Goal: Task Accomplishment & Management: Complete application form

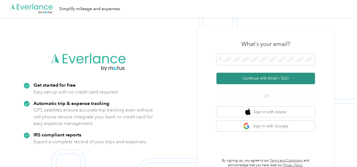
click at [244, 78] on button "Continue with Email / SSO" at bounding box center [265, 78] width 99 height 11
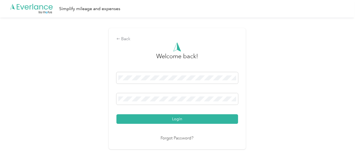
drag, startPoint x: 197, startPoint y: 120, endPoint x: 260, endPoint y: 108, distance: 64.5
click at [198, 120] on button "Login" at bounding box center [176, 119] width 121 height 10
click at [260, 108] on div "Back Welcome back! Login Forgot Password?" at bounding box center [177, 91] width 354 height 147
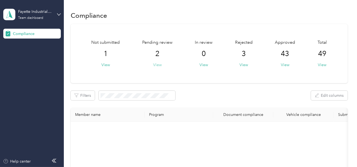
click at [159, 64] on button "View" at bounding box center [157, 65] width 8 height 6
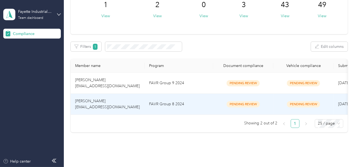
scroll to position [74, 0]
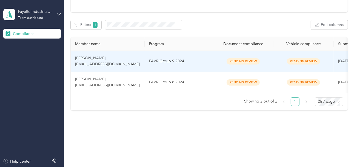
click at [181, 67] on td "FAVR Group 9 2024" at bounding box center [178, 61] width 68 height 21
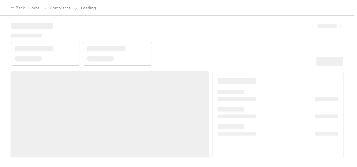
click at [239, 53] on header at bounding box center [177, 42] width 332 height 47
click at [232, 62] on header at bounding box center [177, 42] width 332 height 47
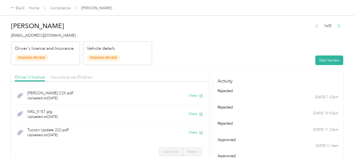
click at [318, 64] on button "Start review" at bounding box center [329, 61] width 28 height 10
drag, startPoint x: 246, startPoint y: 54, endPoint x: 229, endPoint y: 57, distance: 17.2
click at [245, 54] on header "[PERSON_NAME] [EMAIL_ADDRESS][DOMAIN_NAME] Driver's license and Insurance Pendi…" at bounding box center [177, 42] width 332 height 46
click at [188, 93] on div "[PERSON_NAME] COI.pdf Uploaded on [DATE] View" at bounding box center [110, 95] width 190 height 19
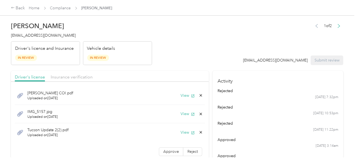
click at [192, 94] on div "View" at bounding box center [191, 96] width 22 height 6
click at [181, 94] on button "View" at bounding box center [187, 96] width 14 height 6
click at [185, 114] on button "View" at bounding box center [187, 114] width 14 height 6
click at [183, 131] on button "View" at bounding box center [187, 133] width 14 height 6
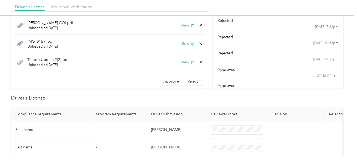
scroll to position [137, 0]
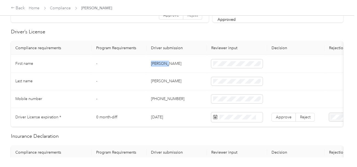
copy td "[PERSON_NAME]"
drag, startPoint x: 148, startPoint y: 60, endPoint x: 185, endPoint y: 61, distance: 37.0
click at [183, 61] on td "[PERSON_NAME]" at bounding box center [176, 64] width 60 height 18
click at [158, 80] on td "[PERSON_NAME]" at bounding box center [176, 82] width 60 height 18
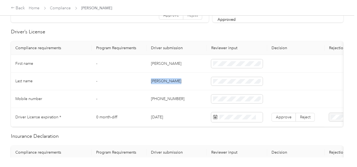
click at [158, 80] on td "[PERSON_NAME]" at bounding box center [176, 82] width 60 height 18
copy td "[PERSON_NAME]"
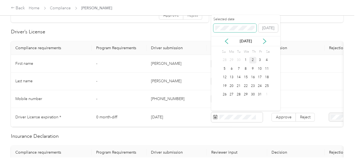
click at [224, 30] on span at bounding box center [234, 28] width 43 height 9
click at [224, 93] on div "26" at bounding box center [224, 94] width 7 height 7
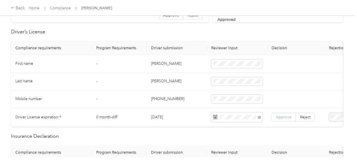
click at [280, 116] on span "Approve" at bounding box center [284, 117] width 16 height 5
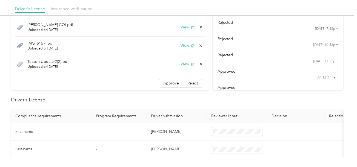
scroll to position [0, 0]
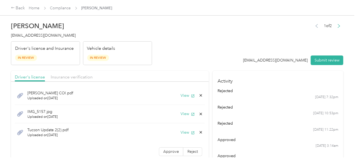
drag, startPoint x: 67, startPoint y: 76, endPoint x: 112, endPoint y: 73, distance: 44.4
click at [69, 76] on span "Insurance verification" at bounding box center [72, 76] width 42 height 5
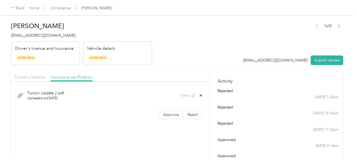
click at [183, 95] on button "View" at bounding box center [187, 96] width 14 height 6
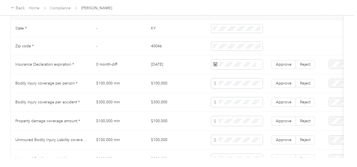
scroll to position [246, 0]
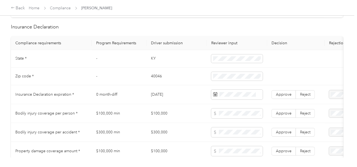
click at [150, 62] on td "KY" at bounding box center [176, 59] width 60 height 18
copy td "KY"
click at [221, 56] on td at bounding box center [237, 59] width 60 height 18
click at [211, 65] on td at bounding box center [237, 59] width 60 height 18
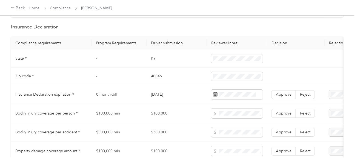
click at [153, 78] on td "40046" at bounding box center [176, 77] width 60 height 18
copy td "40046"
click at [227, 73] on td at bounding box center [237, 77] width 60 height 18
click at [210, 93] on td at bounding box center [237, 94] width 60 height 19
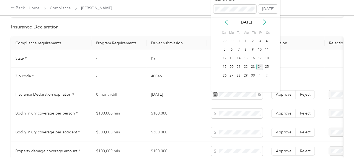
click at [261, 66] on div "24" at bounding box center [259, 67] width 7 height 7
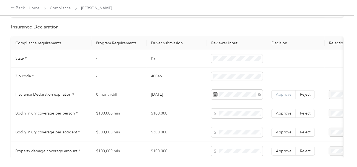
click at [280, 94] on span "Approve" at bounding box center [284, 94] width 16 height 5
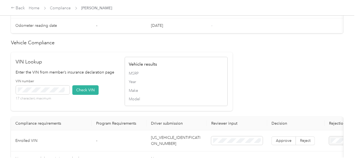
scroll to position [493, 0]
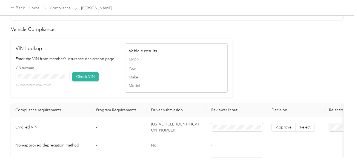
click at [162, 133] on td "[US_VEHICLE_IDENTIFICATION_NUMBER]" at bounding box center [176, 127] width 60 height 21
copy td "[US_VEHICLE_IDENTIFICATION_NUMBER]"
drag, startPoint x: 74, startPoint y: 83, endPoint x: 193, endPoint y: 80, distance: 118.2
click at [75, 82] on button "Check VIN" at bounding box center [85, 77] width 26 height 10
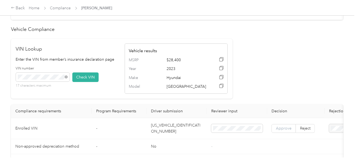
click at [280, 131] on span "Approve" at bounding box center [284, 128] width 16 height 5
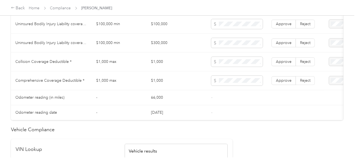
scroll to position [310, 0]
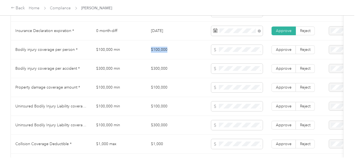
copy tr "$100,000"
drag, startPoint x: 146, startPoint y: 54, endPoint x: 214, endPoint y: 51, distance: 68.5
click at [182, 51] on tr "Bodily injury coverage per person * $100,000 min $100,000 Approve Reject" at bounding box center [204, 49] width 386 height 19
click at [227, 50] on span at bounding box center [236, 50] width 51 height 10
click at [232, 87] on span at bounding box center [236, 88] width 51 height 10
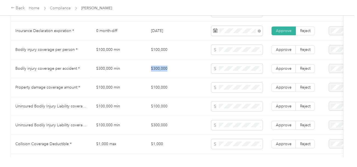
copy td "$300,000"
drag, startPoint x: 148, startPoint y: 76, endPoint x: 236, endPoint y: 78, distance: 88.7
click at [186, 69] on td "$300,000" at bounding box center [176, 68] width 60 height 19
click at [238, 78] on td at bounding box center [237, 68] width 60 height 19
click at [205, 81] on td "$100,000" at bounding box center [176, 87] width 60 height 19
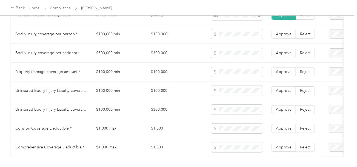
scroll to position [337, 0]
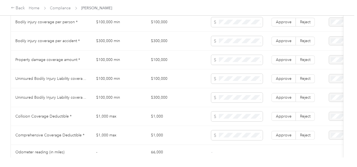
click at [18, 85] on td "Uninsured Bodily Injury Liability coverage per person *" at bounding box center [51, 79] width 81 height 19
copy span "Uninsured"
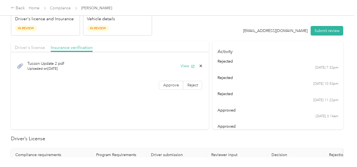
scroll to position [0, 0]
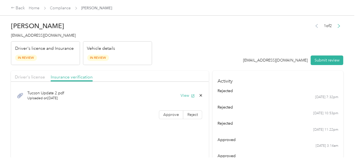
click at [38, 35] on span "[EMAIL_ADDRESS][DOMAIN_NAME]" at bounding box center [43, 35] width 65 height 5
copy span "[EMAIL_ADDRESS][DOMAIN_NAME]"
drag, startPoint x: 29, startPoint y: 79, endPoint x: 73, endPoint y: 70, distance: 45.6
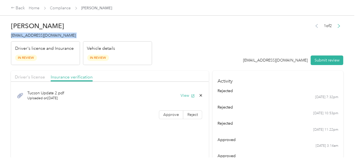
click at [30, 79] on span "Driver's license" at bounding box center [30, 76] width 30 height 5
click at [218, 40] on header "[PERSON_NAME] [EMAIL_ADDRESS][DOMAIN_NAME] Driver's license and Insurance In Re…" at bounding box center [177, 42] width 332 height 46
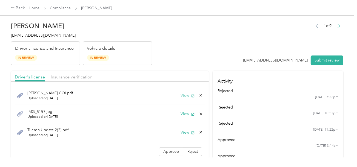
click at [181, 94] on button "View" at bounding box center [187, 96] width 14 height 6
drag, startPoint x: 81, startPoint y: 79, endPoint x: 132, endPoint y: 67, distance: 52.8
click at [81, 79] on span "Insurance verification" at bounding box center [72, 76] width 42 height 5
drag, startPoint x: 155, startPoint y: 64, endPoint x: 164, endPoint y: 67, distance: 8.7
click at [157, 64] on header "[PERSON_NAME] [EMAIL_ADDRESS][DOMAIN_NAME] Driver's license and Insurance In Re…" at bounding box center [177, 42] width 332 height 46
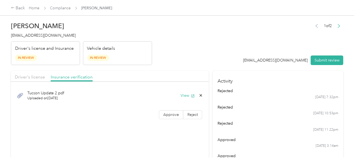
drag, startPoint x: 196, startPoint y: 93, endPoint x: 199, endPoint y: 96, distance: 4.1
click at [198, 95] on div "View" at bounding box center [191, 96] width 22 height 6
click at [200, 96] on icon at bounding box center [200, 95] width 2 height 2
drag, startPoint x: 189, startPoint y: 98, endPoint x: 112, endPoint y: 87, distance: 77.2
click at [188, 98] on button "Yes" at bounding box center [186, 99] width 11 height 9
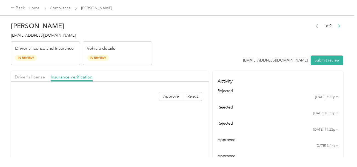
drag, startPoint x: 27, startPoint y: 76, endPoint x: 158, endPoint y: 56, distance: 133.5
click at [27, 76] on span "Driver's license" at bounding box center [30, 76] width 30 height 5
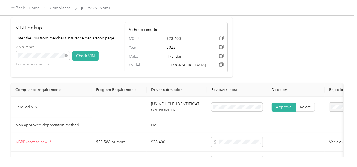
scroll to position [520, 0]
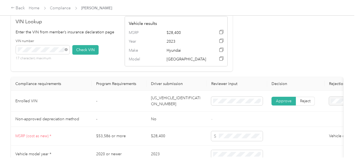
click at [172, 99] on td "[US_VEHICLE_IDENTIFICATION_NUMBER]" at bounding box center [176, 101] width 60 height 21
copy td "[US_VEHICLE_IDENTIFICATION_NUMBER]"
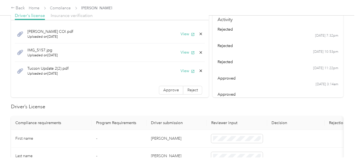
scroll to position [0, 0]
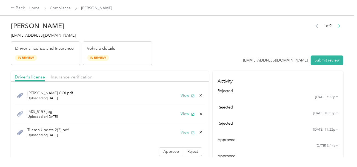
click at [183, 134] on button "View" at bounding box center [187, 133] width 14 height 6
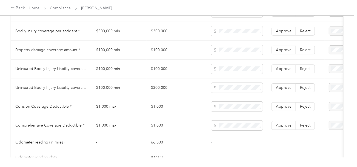
scroll to position [355, 0]
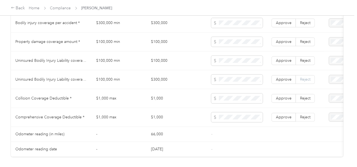
click at [301, 80] on span "Reject" at bounding box center [305, 79] width 10 height 5
click at [303, 63] on span "Reject" at bounding box center [305, 60] width 10 height 5
click at [332, 77] on span "Uninsured motorist per person is missing from uploaded Insurance Policy doc" at bounding box center [331, 82] width 37 height 22
click at [332, 84] on span at bounding box center [353, 79] width 48 height 9
click at [326, 95] on span "Uninsured motorist per accident is missing from uploaded Insurance Policy doc" at bounding box center [332, 100] width 39 height 22
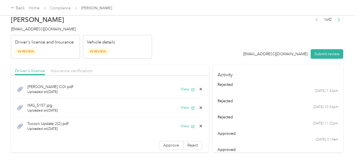
scroll to position [0, 0]
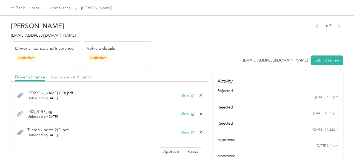
drag, startPoint x: 207, startPoint y: 48, endPoint x: 229, endPoint y: 51, distance: 22.3
click at [210, 50] on header "[PERSON_NAME] [EMAIL_ADDRESS][DOMAIN_NAME] Driver's license and Insurance In Re…" at bounding box center [177, 42] width 332 height 46
drag, startPoint x: 317, startPoint y: 60, endPoint x: 267, endPoint y: 60, distance: 50.1
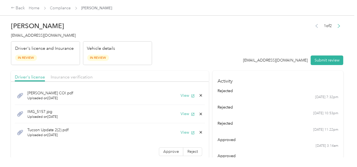
click at [317, 60] on button "Submit review" at bounding box center [326, 61] width 33 height 10
click at [183, 60] on header "[PERSON_NAME] [EMAIL_ADDRESS][DOMAIN_NAME] Driver's license and Insurance In Re…" at bounding box center [177, 42] width 332 height 46
click at [50, 37] on span "[EMAIL_ADDRESS][DOMAIN_NAME]" at bounding box center [43, 35] width 65 height 5
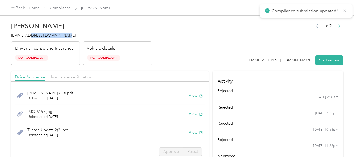
click at [50, 37] on span "[EMAIL_ADDRESS][DOMAIN_NAME]" at bounding box center [43, 35] width 65 height 5
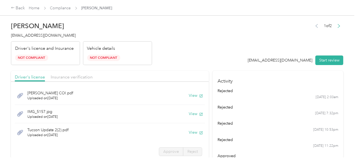
drag, startPoint x: 111, startPoint y: 47, endPoint x: 103, endPoint y: 40, distance: 10.9
click at [111, 47] on p "Vehicle details" at bounding box center [101, 48] width 28 height 7
click at [67, 11] on span "Compliance" at bounding box center [60, 8] width 21 height 6
click at [65, 9] on link "Compliance" at bounding box center [60, 8] width 21 height 5
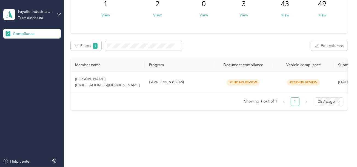
scroll to position [53, 0]
click at [192, 72] on td "FAVR Group 8 2024" at bounding box center [178, 82] width 68 height 21
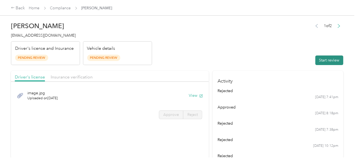
drag, startPoint x: 224, startPoint y: 56, endPoint x: 321, endPoint y: 59, distance: 97.8
click at [263, 60] on header "[PERSON_NAME] [EMAIL_ADDRESS][DOMAIN_NAME] Driver's license and Insurance Pendi…" at bounding box center [177, 42] width 332 height 46
click at [322, 59] on button "Start review" at bounding box center [329, 61] width 28 height 10
click at [196, 91] on div "image.jpg Uploaded on [DATE] View" at bounding box center [110, 95] width 190 height 18
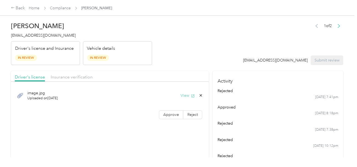
click at [191, 93] on span "button" at bounding box center [193, 95] width 4 height 5
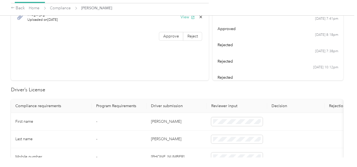
scroll to position [137, 0]
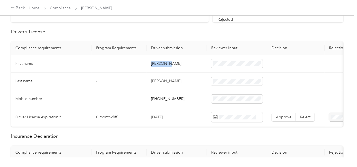
drag, startPoint x: 150, startPoint y: 62, endPoint x: 175, endPoint y: 62, distance: 25.5
click at [173, 62] on td "[PERSON_NAME]" at bounding box center [176, 64] width 60 height 18
click at [156, 80] on td "[PERSON_NAME]" at bounding box center [176, 82] width 60 height 18
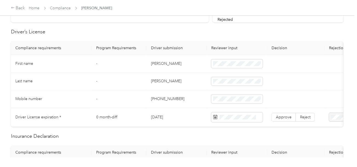
click at [202, 96] on td "[PHONE_NUMBER]" at bounding box center [176, 99] width 60 height 18
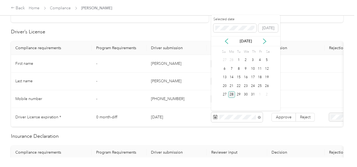
click at [230, 96] on div "28" at bounding box center [231, 94] width 7 height 7
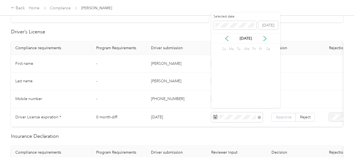
click at [289, 120] on label "Approve" at bounding box center [283, 117] width 24 height 9
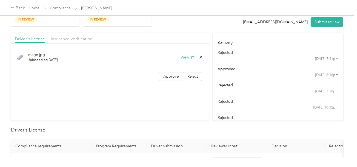
scroll to position [0, 0]
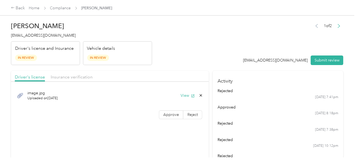
drag, startPoint x: 81, startPoint y: 73, endPoint x: 134, endPoint y: 110, distance: 64.5
click at [81, 74] on div "Driver's license Insurance verification" at bounding box center [110, 76] width 198 height 11
click at [166, 116] on span "Approve" at bounding box center [171, 114] width 16 height 5
drag, startPoint x: 41, startPoint y: 73, endPoint x: 59, endPoint y: 73, distance: 17.8
click at [42, 74] on div "Driver's license" at bounding box center [30, 77] width 30 height 7
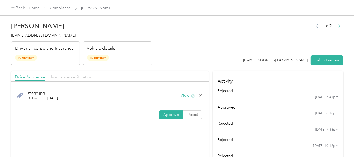
click at [76, 75] on span "Insurance verification" at bounding box center [72, 76] width 42 height 5
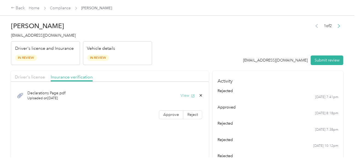
click at [186, 96] on button "View" at bounding box center [187, 96] width 14 height 6
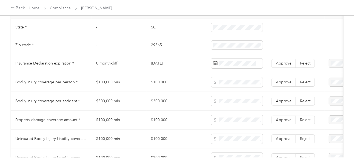
scroll to position [246, 0]
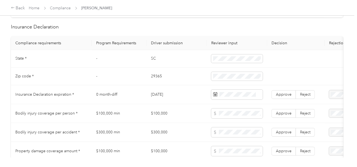
click at [151, 61] on td "SC" at bounding box center [176, 59] width 60 height 18
click at [156, 79] on td "29365" at bounding box center [176, 77] width 60 height 18
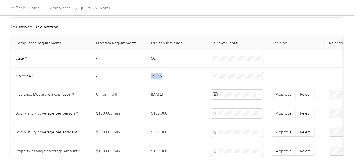
click at [156, 79] on td "29365" at bounding box center [176, 77] width 60 height 18
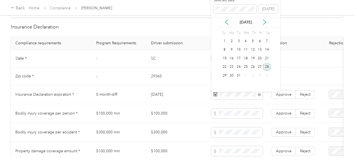
click at [267, 68] on div "28" at bounding box center [266, 67] width 7 height 7
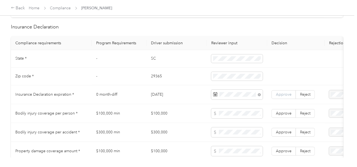
click at [279, 95] on span "Approve" at bounding box center [284, 94] width 16 height 5
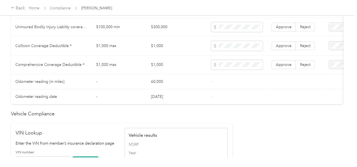
scroll to position [493, 0]
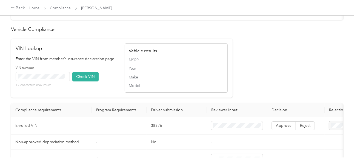
click at [154, 133] on td "38376" at bounding box center [176, 126] width 60 height 18
click at [89, 80] on button "Check VIN" at bounding box center [85, 77] width 26 height 10
drag, startPoint x: 229, startPoint y: 80, endPoint x: 232, endPoint y: 90, distance: 9.8
click at [230, 82] on div "VIN Lookup Enter the VIN from member’s insurance declaration page VIN number 17…" at bounding box center [121, 68] width 221 height 59
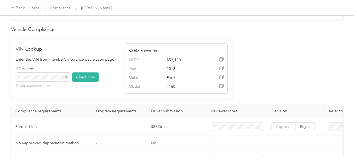
click at [286, 129] on span "Approve" at bounding box center [284, 127] width 16 height 5
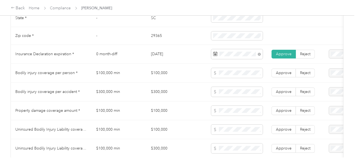
scroll to position [283, 0]
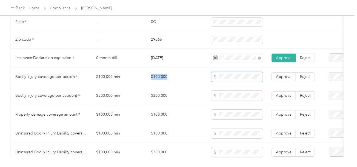
drag, startPoint x: 152, startPoint y: 77, endPoint x: 216, endPoint y: 78, distance: 64.6
click at [189, 78] on td "$100,000" at bounding box center [176, 77] width 60 height 19
drag, startPoint x: 149, startPoint y: 99, endPoint x: 183, endPoint y: 101, distance: 33.4
click at [178, 100] on td "$300,000" at bounding box center [176, 95] width 60 height 19
drag, startPoint x: 151, startPoint y: 116, endPoint x: 229, endPoint y: 114, distance: 77.7
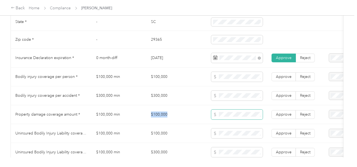
click at [198, 117] on td "$100,000" at bounding box center [176, 114] width 60 height 19
click at [229, 114] on span at bounding box center [236, 115] width 51 height 10
click at [234, 120] on span at bounding box center [236, 115] width 51 height 10
click at [182, 120] on td "$100,000" at bounding box center [176, 114] width 60 height 19
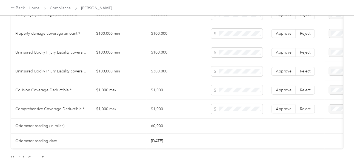
scroll to position [365, 0]
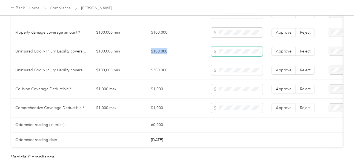
drag, startPoint x: 146, startPoint y: 54, endPoint x: 216, endPoint y: 54, distance: 70.1
click at [195, 54] on tr "Uninsured Bodily Injury Liability coverage per person * $100,000 min $100,000 A…" at bounding box center [204, 51] width 386 height 19
drag, startPoint x: 146, startPoint y: 74, endPoint x: 189, endPoint y: 74, distance: 43.0
click at [183, 74] on tr "Uninsured Bodily Injury Liability coverage per accident * $100,000 min $300,000…" at bounding box center [204, 70] width 386 height 19
click at [183, 80] on td "$300,000" at bounding box center [176, 70] width 60 height 19
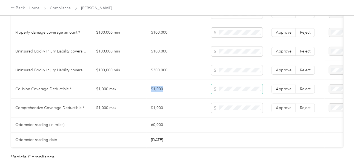
drag, startPoint x: 148, startPoint y: 91, endPoint x: 243, endPoint y: 96, distance: 95.4
click at [189, 88] on td "$1,000" at bounding box center [176, 89] width 60 height 19
click at [244, 94] on span at bounding box center [236, 89] width 51 height 10
click at [296, 103] on td "Approve Reject" at bounding box center [295, 108] width 57 height 19
click at [285, 105] on td "Approve Reject" at bounding box center [295, 108] width 57 height 19
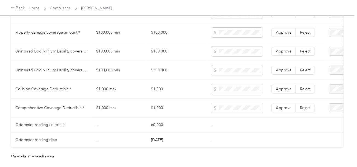
drag, startPoint x: 284, startPoint y: 108, endPoint x: 287, endPoint y: 85, distance: 22.6
click at [284, 107] on label "Approve" at bounding box center [283, 108] width 24 height 9
click at [288, 85] on td "Approve Reject" at bounding box center [295, 89] width 57 height 19
click at [285, 90] on span "Approve" at bounding box center [284, 89] width 16 height 5
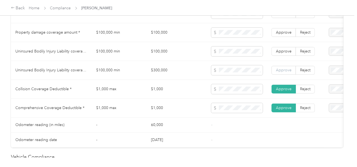
click at [283, 70] on span "Approve" at bounding box center [284, 70] width 16 height 5
click at [285, 54] on span "Approve" at bounding box center [284, 51] width 16 height 5
click at [286, 42] on td "Approve Reject" at bounding box center [295, 32] width 57 height 19
drag, startPoint x: 284, startPoint y: 29, endPoint x: 284, endPoint y: 35, distance: 5.5
click at [284, 29] on td "Approve Reject" at bounding box center [295, 32] width 57 height 19
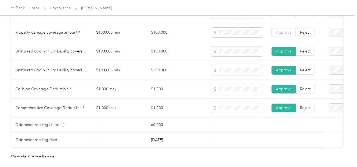
click at [284, 35] on span "Approve" at bounding box center [284, 32] width 16 height 5
click at [284, 21] on td "Approve Reject" at bounding box center [295, 13] width 57 height 19
click at [285, 16] on span "Approve" at bounding box center [284, 13] width 16 height 5
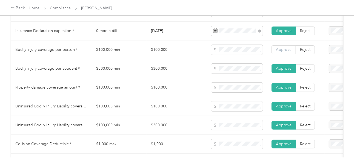
click at [276, 52] on span "Approve" at bounding box center [284, 49] width 16 height 5
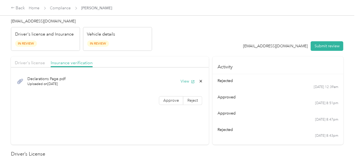
scroll to position [9, 0]
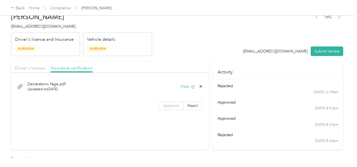
click at [161, 104] on label "Approve" at bounding box center [171, 106] width 24 height 9
click at [322, 45] on div "1 of 2 [EMAIL_ADDRESS][DOMAIN_NAME] Submit review" at bounding box center [293, 34] width 100 height 43
click at [322, 47] on button "Submit review" at bounding box center [326, 52] width 33 height 10
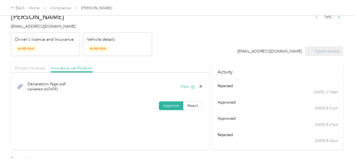
click at [28, 29] on h4 "[EMAIL_ADDRESS][DOMAIN_NAME]" at bounding box center [81, 27] width 141 height 6
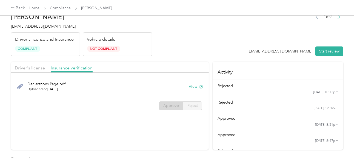
click at [115, 63] on div "Driver's license Insurance verification" at bounding box center [110, 67] width 198 height 11
click at [61, 8] on link "Compliance" at bounding box center [60, 8] width 21 height 5
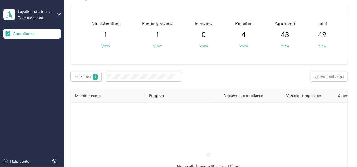
scroll to position [27, 0]
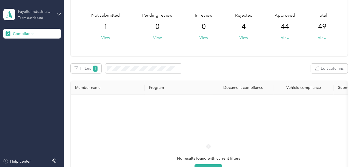
drag, startPoint x: 32, startPoint y: 13, endPoint x: 33, endPoint y: 20, distance: 7.0
click at [32, 13] on div "Fayette Industrial Admins" at bounding box center [35, 12] width 34 height 6
click at [20, 57] on div "Log out" at bounding box center [18, 57] width 21 height 6
